Goal: Information Seeking & Learning: Understand process/instructions

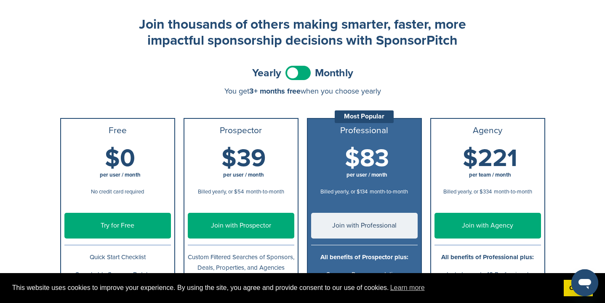
scroll to position [31, 0]
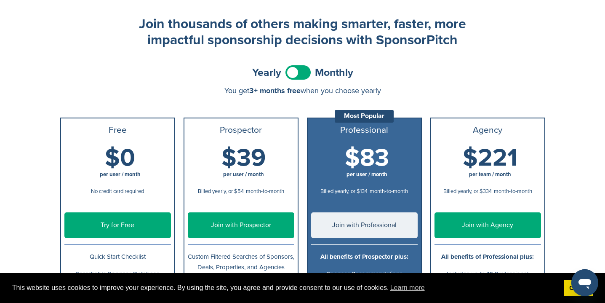
click at [296, 70] on span at bounding box center [297, 72] width 25 height 14
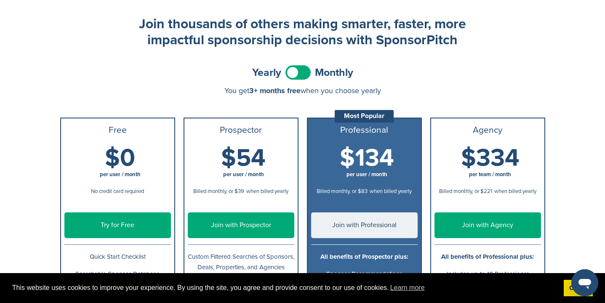
click at [306, 135] on div "Free $0 per user / month No credit card required Try for Free Quick Start Check…" at bounding box center [302, 233] width 485 height 257
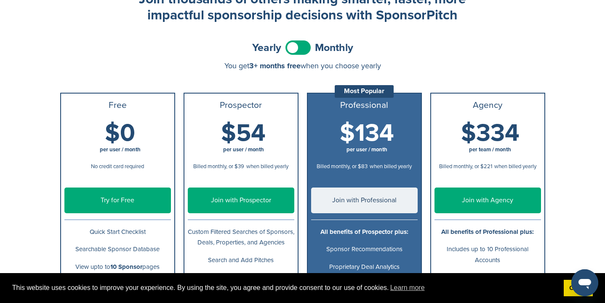
scroll to position [50, 0]
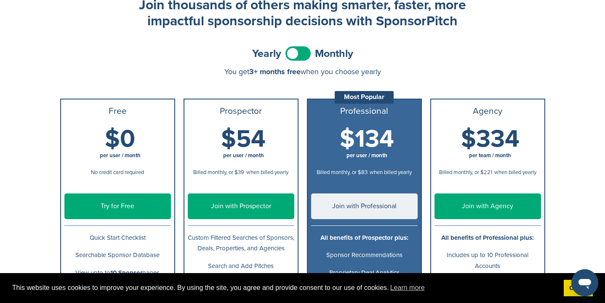
click at [301, 52] on span at bounding box center [297, 53] width 25 height 14
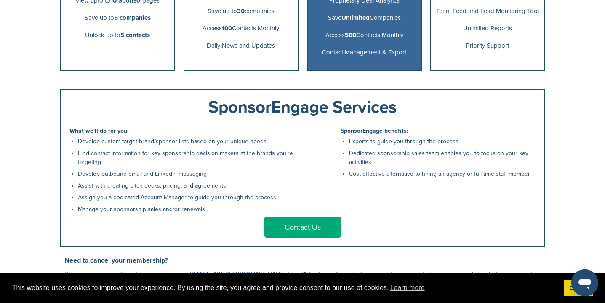
scroll to position [322, 0]
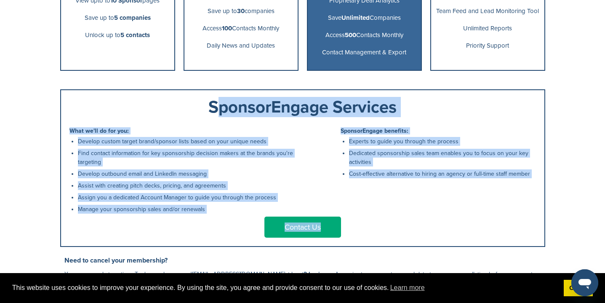
drag, startPoint x: 424, startPoint y: 219, endPoint x: 199, endPoint y: 109, distance: 249.7
click at [199, 109] on div "SponsorEngage Services What we'll do for you: Develop custom target brand/spons…" at bounding box center [302, 167] width 485 height 157
click at [199, 109] on div "SponsorEngage Services" at bounding box center [302, 107] width 467 height 17
drag, startPoint x: 199, startPoint y: 109, endPoint x: 401, endPoint y: 246, distance: 243.5
click at [401, 246] on div "SponsorEngage Services What we'll do for you: Develop custom target brand/spons…" at bounding box center [302, 167] width 485 height 157
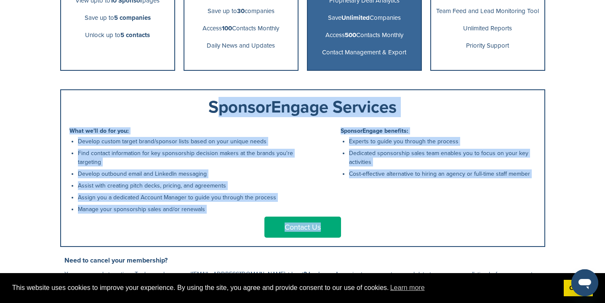
click at [401, 246] on div "SponsorEngage Services What we'll do for you: Develop custom target brand/spons…" at bounding box center [302, 167] width 485 height 157
drag, startPoint x: 401, startPoint y: 246, endPoint x: 197, endPoint y: 110, distance: 244.4
click at [197, 110] on div "SponsorEngage Services What we'll do for you: Develop custom target brand/spons…" at bounding box center [302, 167] width 485 height 157
click at [422, 240] on div "SponsorEngage Services What we'll do for you: Develop custom target brand/spons…" at bounding box center [302, 167] width 485 height 157
drag, startPoint x: 422, startPoint y: 240, endPoint x: 195, endPoint y: 112, distance: 260.4
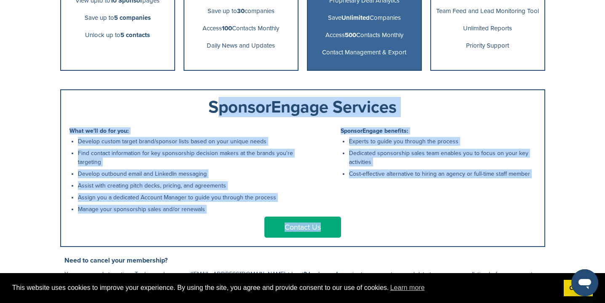
click at [195, 112] on div "SponsorEngage Services What we'll do for you: Develop custom target brand/spons…" at bounding box center [302, 167] width 485 height 157
click at [195, 112] on div "SponsorEngage Services" at bounding box center [302, 107] width 467 height 17
drag, startPoint x: 195, startPoint y: 112, endPoint x: 386, endPoint y: 232, distance: 224.9
click at [386, 232] on div "SponsorEngage Services What we'll do for you: Develop custom target brand/spons…" at bounding box center [302, 167] width 485 height 157
click at [386, 232] on div "Contact Us" at bounding box center [302, 226] width 467 height 21
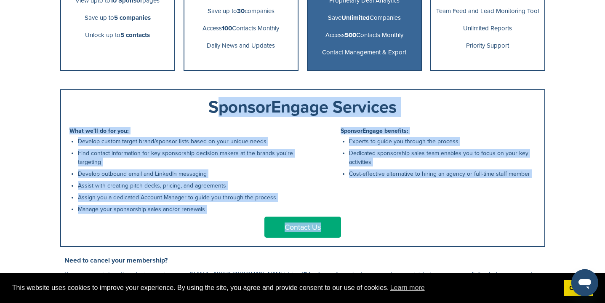
drag, startPoint x: 386, startPoint y: 232, endPoint x: 200, endPoint y: 108, distance: 223.5
click at [200, 108] on div "SponsorEngage Services What we'll do for you: Develop custom target brand/spons…" at bounding box center [302, 167] width 485 height 157
click at [200, 108] on div "SponsorEngage Services" at bounding box center [302, 107] width 467 height 17
drag, startPoint x: 200, startPoint y: 108, endPoint x: 409, endPoint y: 229, distance: 241.9
click at [409, 229] on div "SponsorEngage Services What we'll do for you: Develop custom target brand/spons…" at bounding box center [302, 167] width 485 height 157
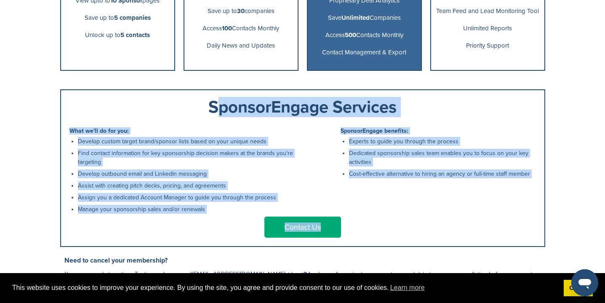
click at [409, 229] on div "Contact Us" at bounding box center [302, 226] width 467 height 21
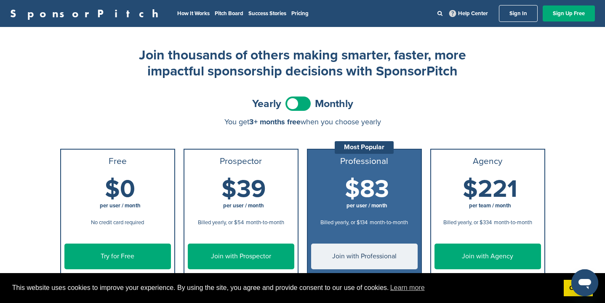
scroll to position [0, 0]
click at [303, 106] on span at bounding box center [297, 103] width 25 height 14
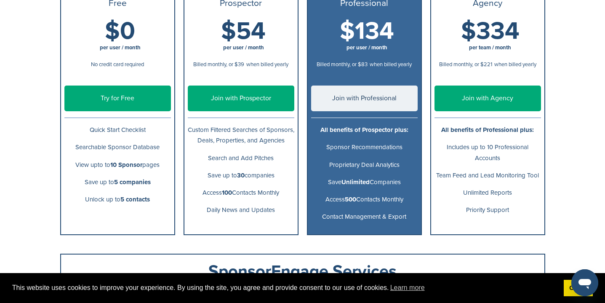
scroll to position [171, 0]
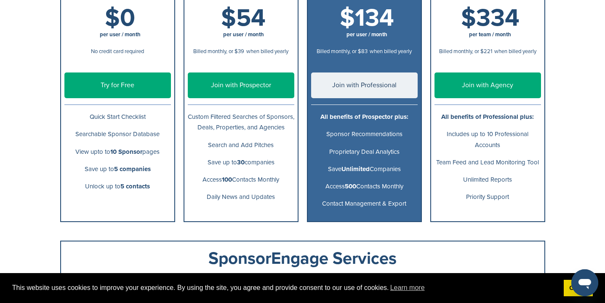
click at [562, 16] on div "SponsorPitch How It Works Pitch Board Success Stories Pricing Help Center Sign …" at bounding box center [302, 162] width 605 height 667
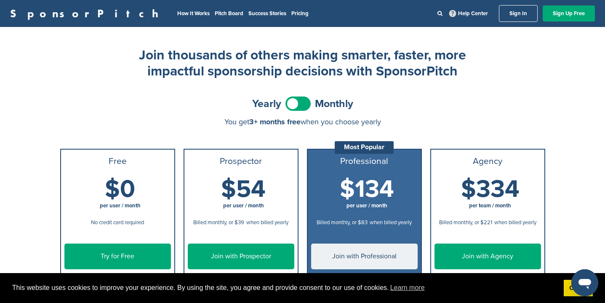
scroll to position [0, 0]
click at [177, 11] on link "How It Works" at bounding box center [193, 13] width 32 height 7
